Goal: Task Accomplishment & Management: Manage account settings

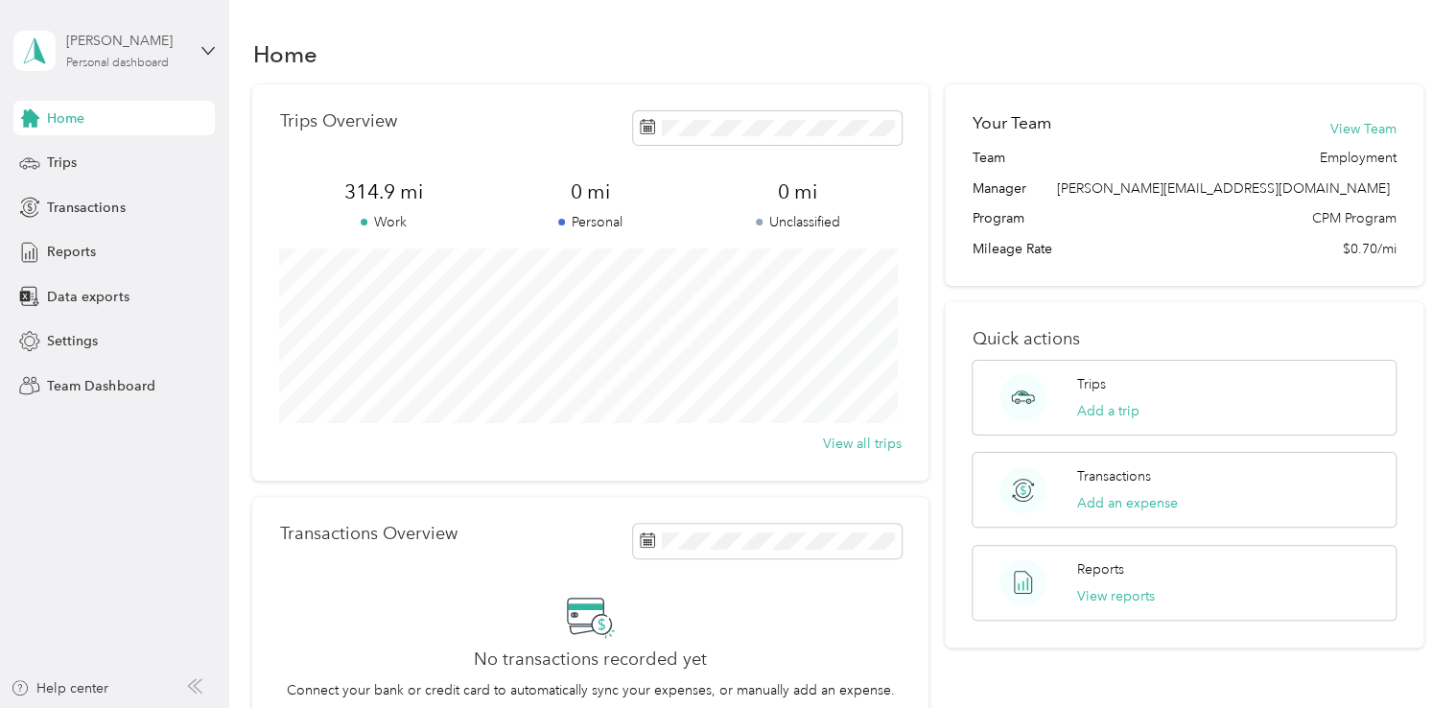
click at [134, 66] on div "Personal dashboard" at bounding box center [117, 64] width 103 height 12
click at [100, 156] on div "Team dashboard" at bounding box center [82, 158] width 103 height 20
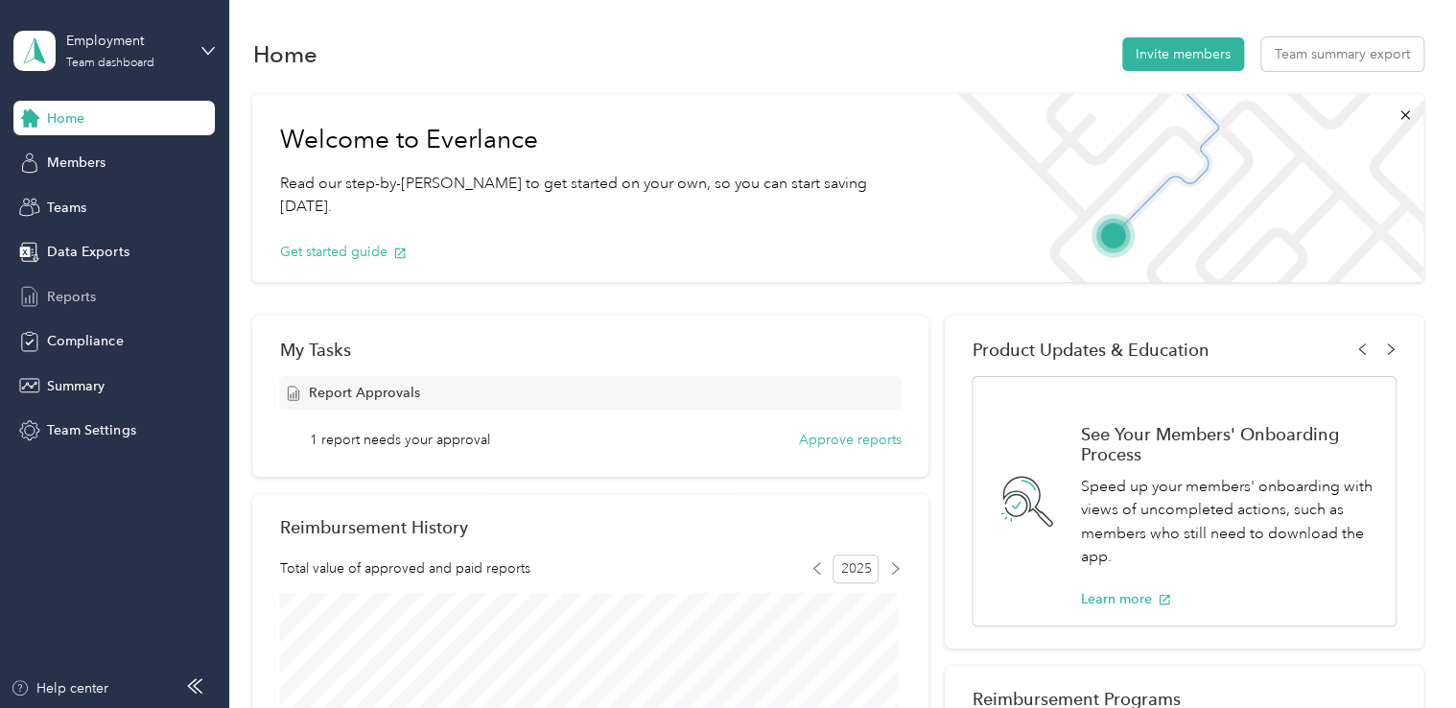
click at [83, 287] on span "Reports" at bounding box center [71, 297] width 49 height 20
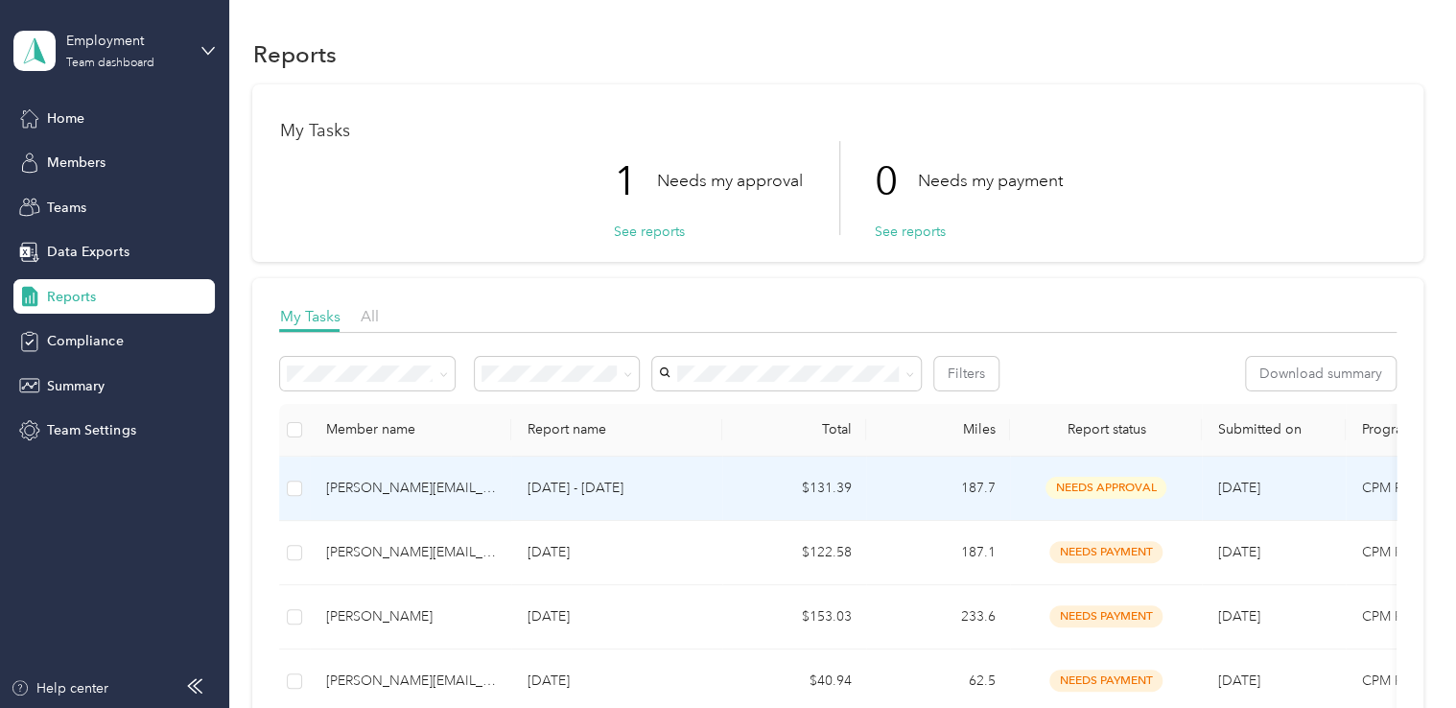
click at [677, 483] on p "[DATE] - [DATE]" at bounding box center [616, 488] width 180 height 21
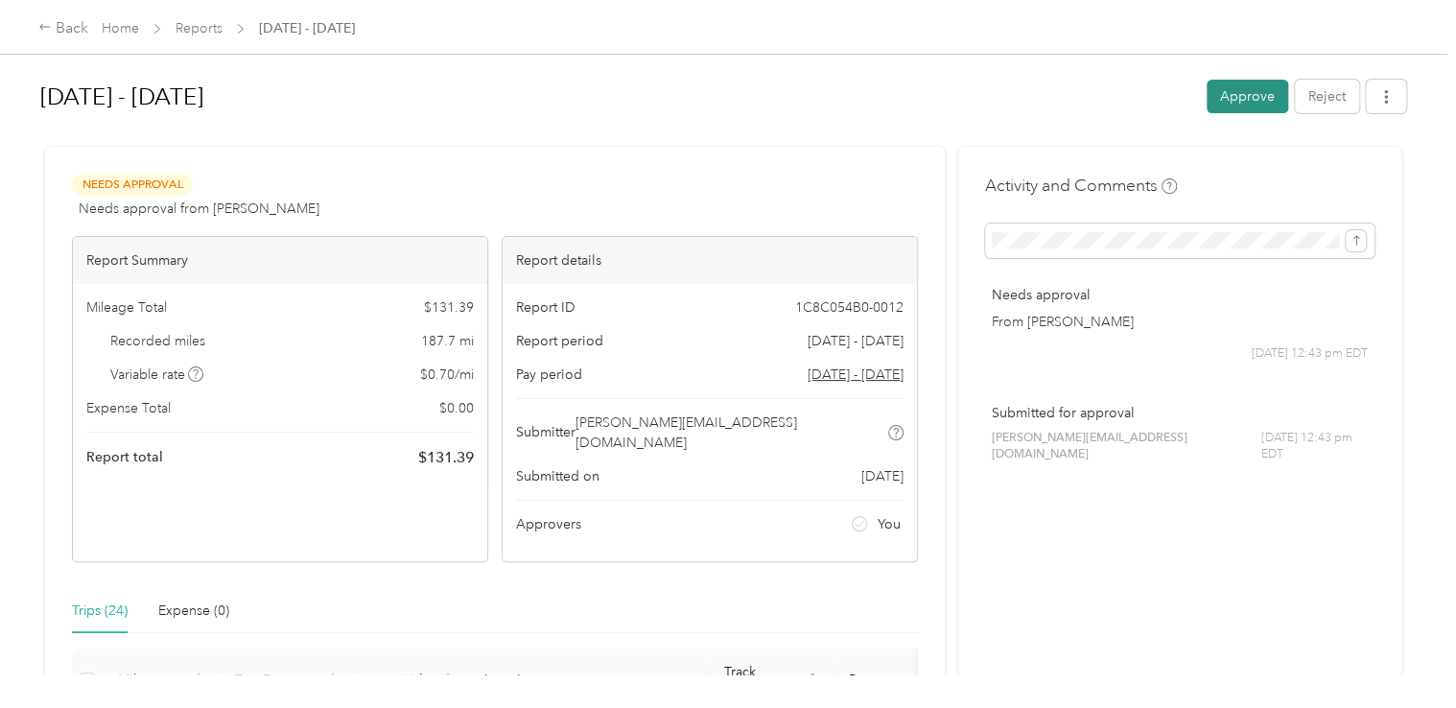
click at [1252, 105] on button "Approve" at bounding box center [1247, 97] width 82 height 34
